Goal: Entertainment & Leisure: Consume media (video, audio)

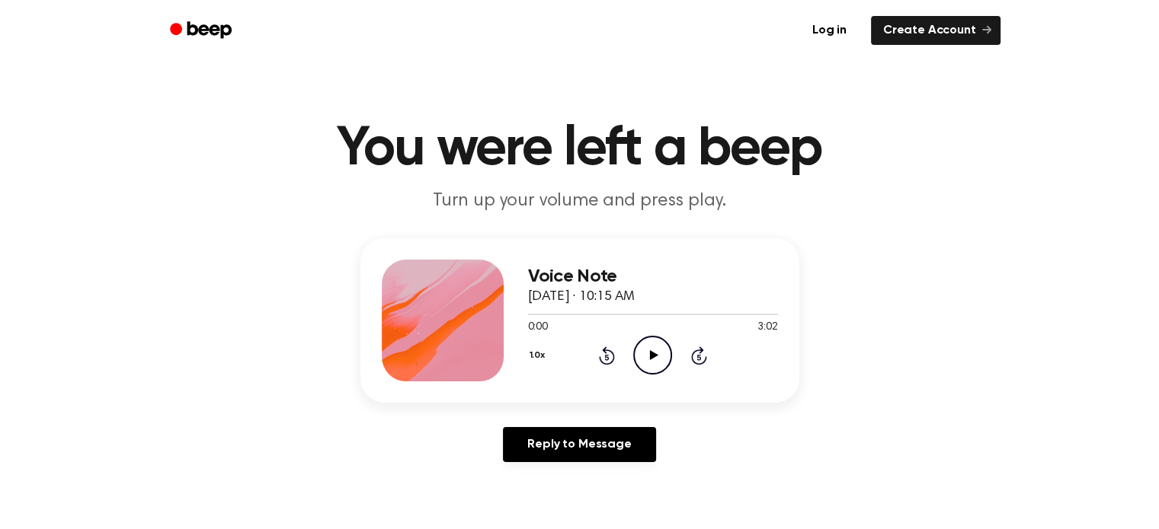
click at [657, 360] on icon "Play Audio" at bounding box center [652, 355] width 39 height 39
click at [647, 353] on icon "Pause Audio" at bounding box center [652, 355] width 39 height 39
click at [600, 342] on div "1.0x Rewind 5 seconds Play Audio Skip 5 seconds" at bounding box center [653, 355] width 250 height 39
click at [603, 348] on icon "Rewind 5 seconds" at bounding box center [606, 356] width 17 height 20
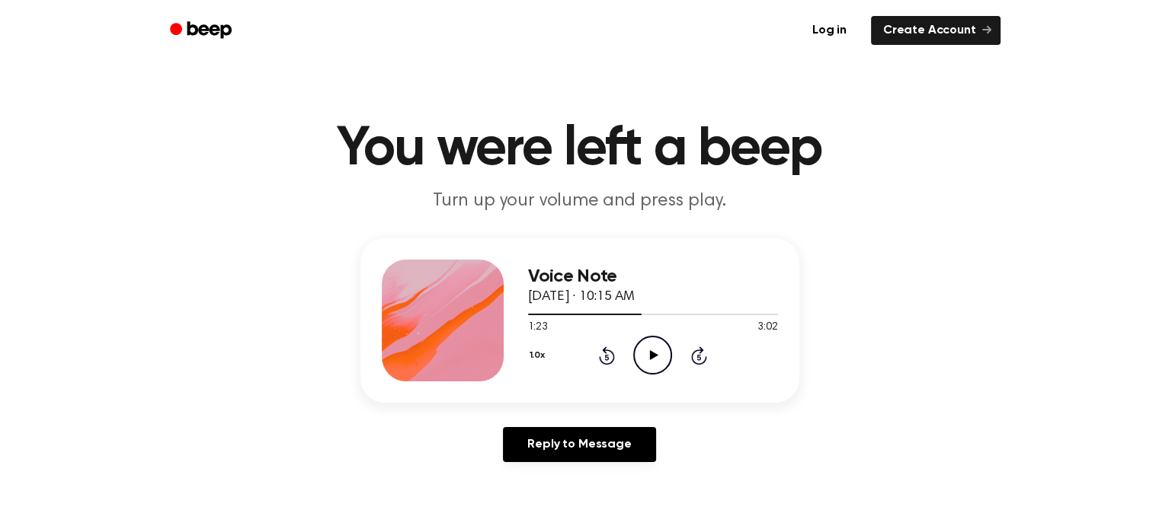
click at [603, 348] on icon "Rewind 5 seconds" at bounding box center [606, 356] width 17 height 20
click at [643, 359] on icon "Play Audio" at bounding box center [652, 355] width 39 height 39
click at [673, 359] on div "1.0x Rewind 5 seconds Pause Audio Skip 5 seconds" at bounding box center [653, 355] width 250 height 39
click at [666, 357] on icon "Pause Audio" at bounding box center [652, 355] width 39 height 39
click at [648, 353] on icon "Play Audio" at bounding box center [652, 355] width 39 height 39
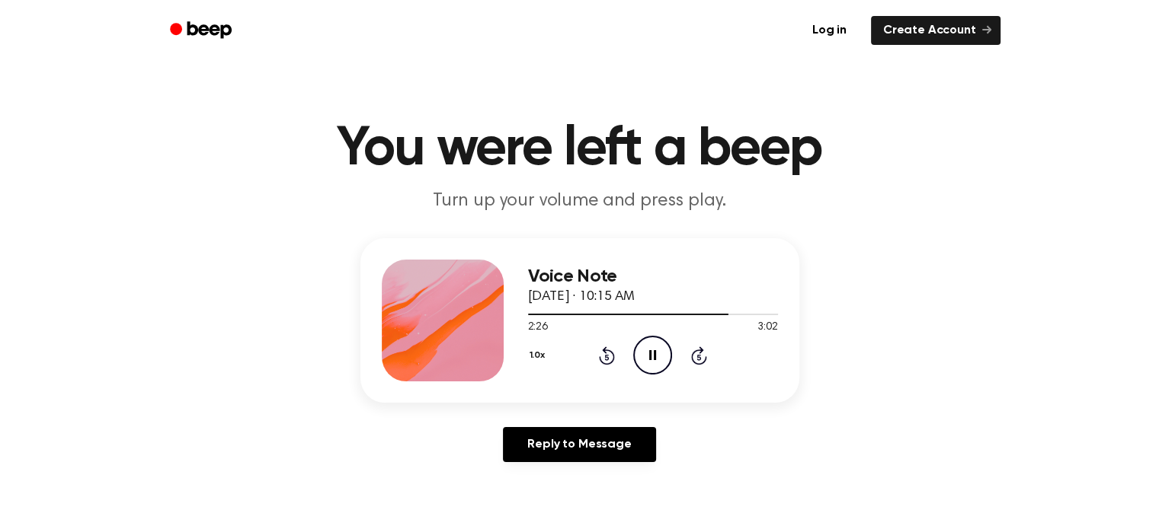
click at [640, 354] on icon "Pause Audio" at bounding box center [652, 355] width 39 height 39
click at [606, 363] on icon at bounding box center [607, 356] width 16 height 18
click at [646, 363] on icon "Play Audio" at bounding box center [652, 355] width 39 height 39
click at [606, 354] on icon at bounding box center [607, 357] width 4 height 6
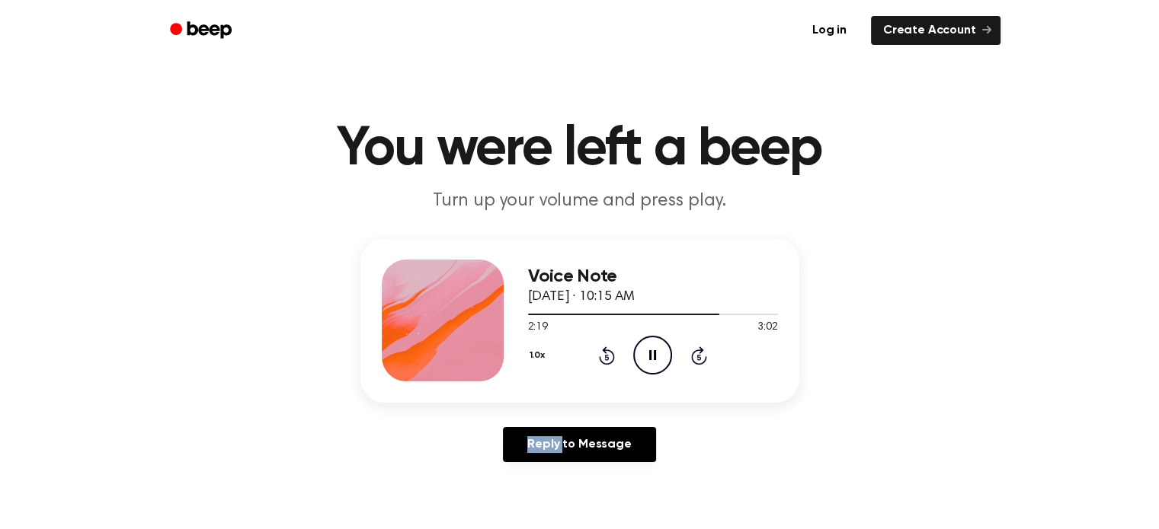
click at [606, 354] on icon at bounding box center [607, 357] width 4 height 6
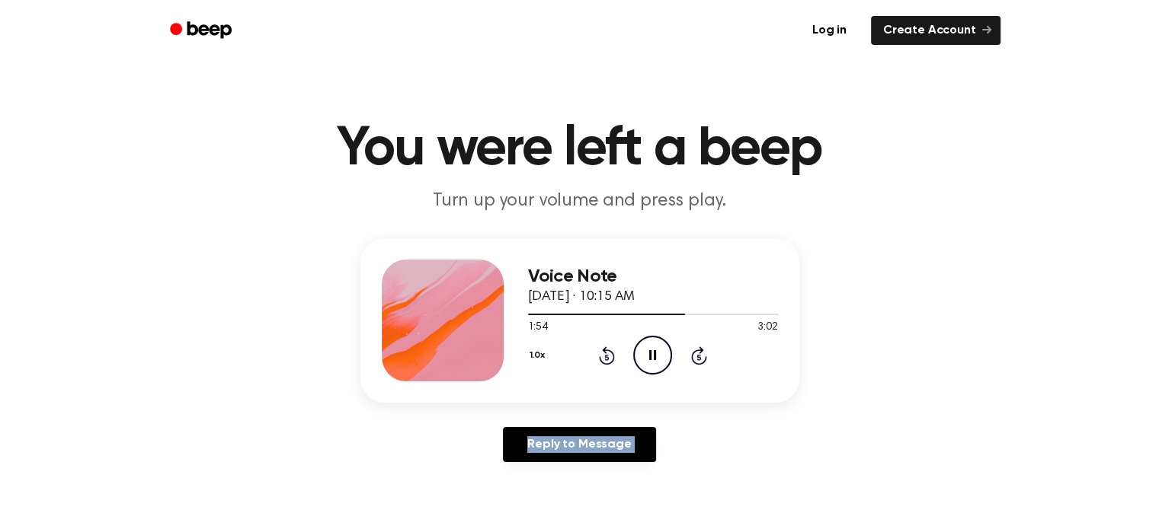
click at [744, 429] on div "Reply to Message" at bounding box center [579, 450] width 439 height 47
